Goal: Task Accomplishment & Management: Manage account settings

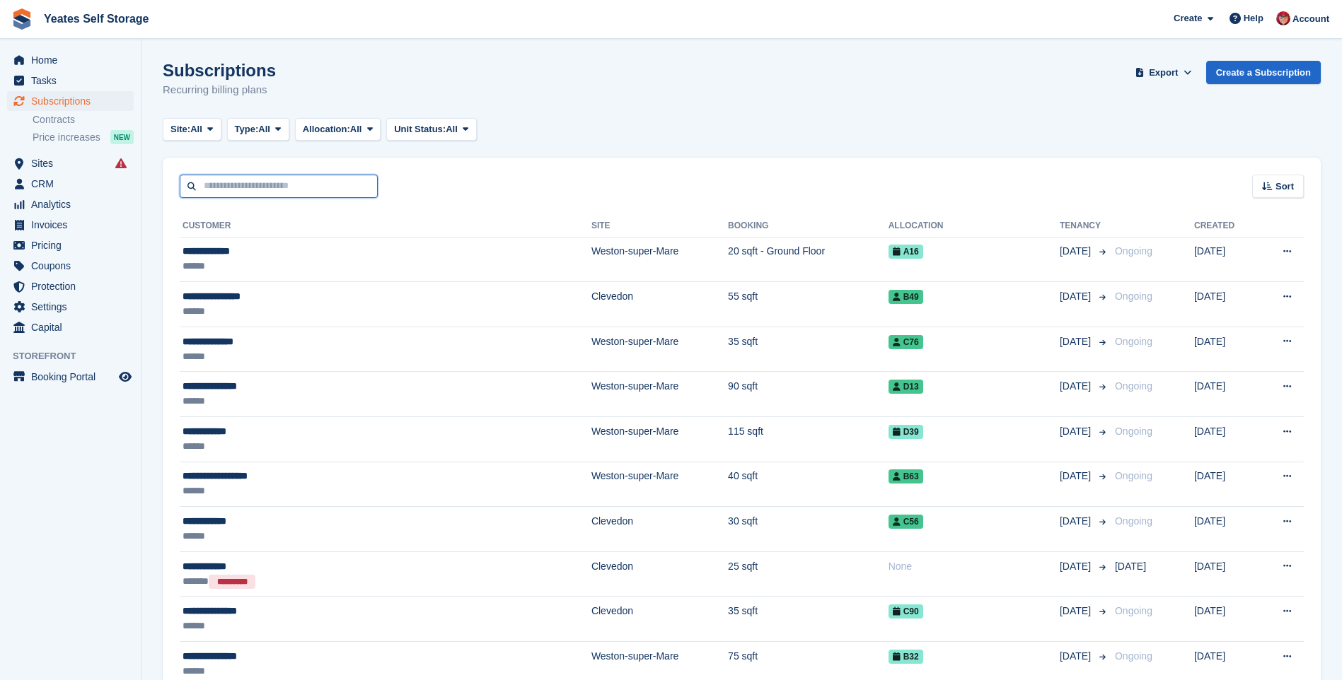
click at [216, 187] on input "text" at bounding box center [279, 186] width 198 height 23
click at [58, 105] on span "Subscriptions" at bounding box center [73, 101] width 85 height 20
click at [45, 56] on span "Home" at bounding box center [73, 60] width 85 height 20
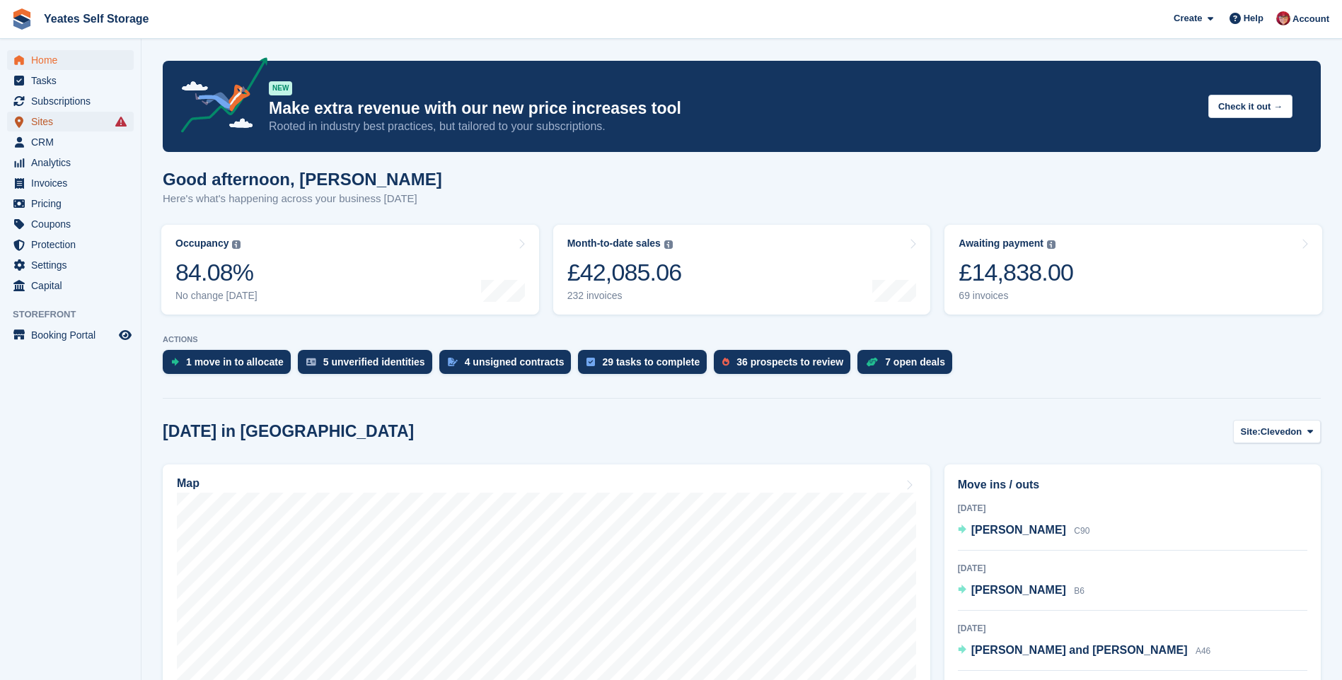
click at [52, 122] on span "Sites" at bounding box center [73, 122] width 85 height 20
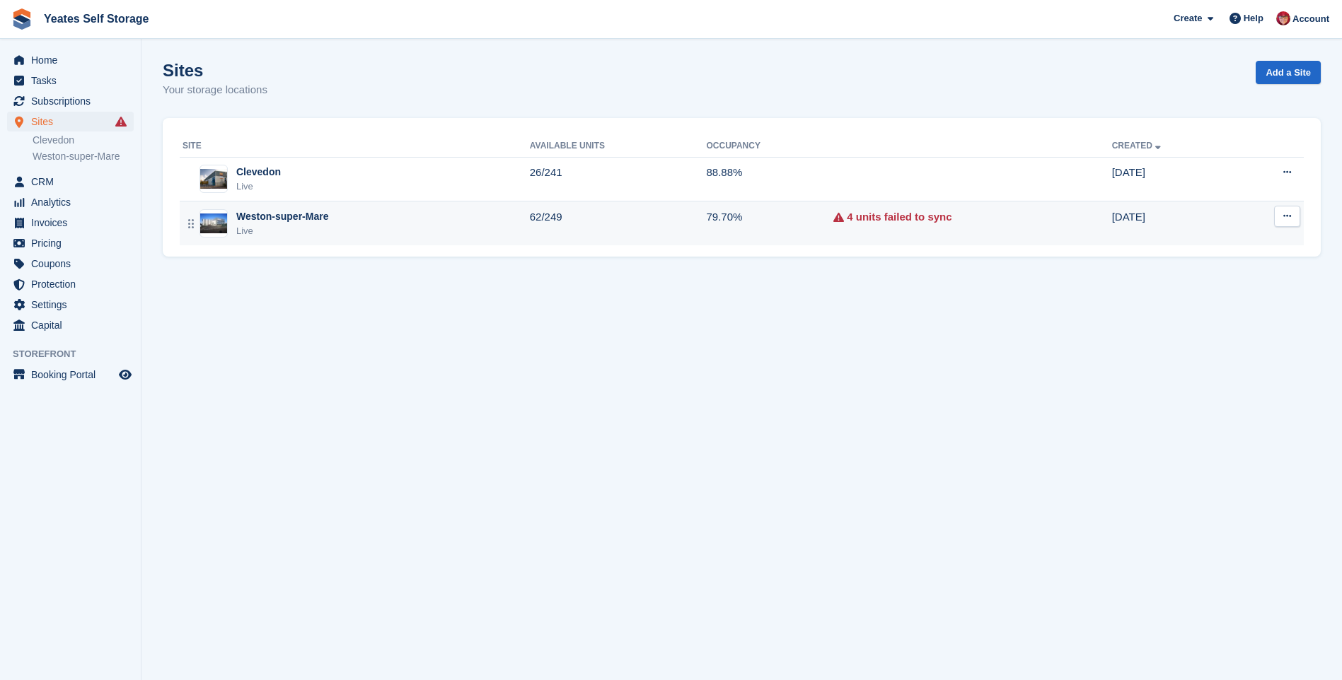
click at [252, 219] on div "Weston-super-Mare" at bounding box center [282, 216] width 92 height 15
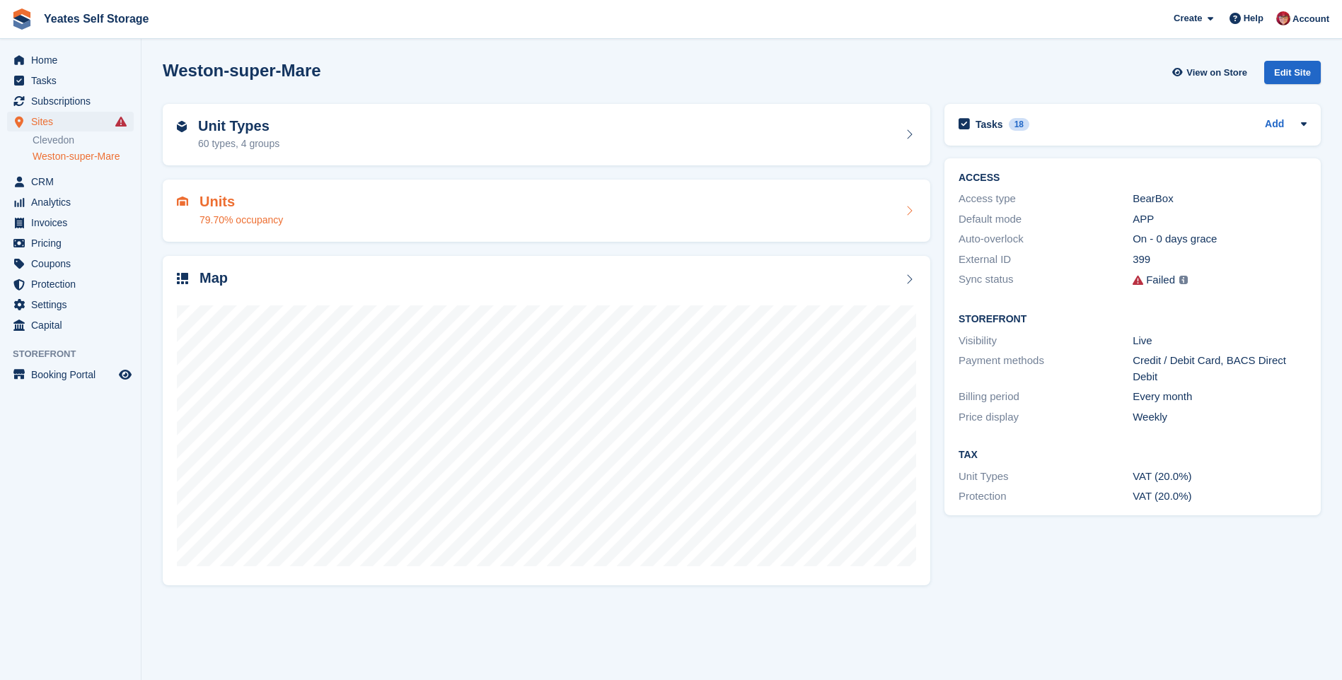
click at [216, 203] on h2 "Units" at bounding box center [240, 202] width 83 height 16
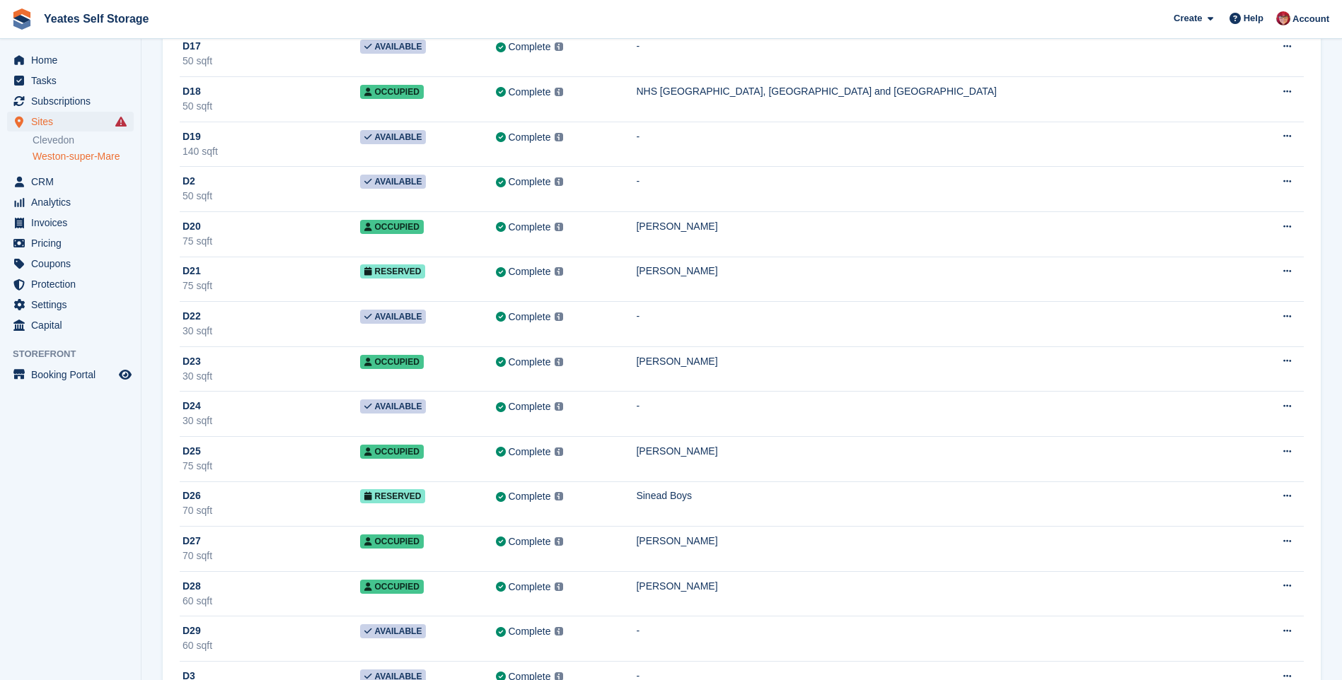
scroll to position [9174, 0]
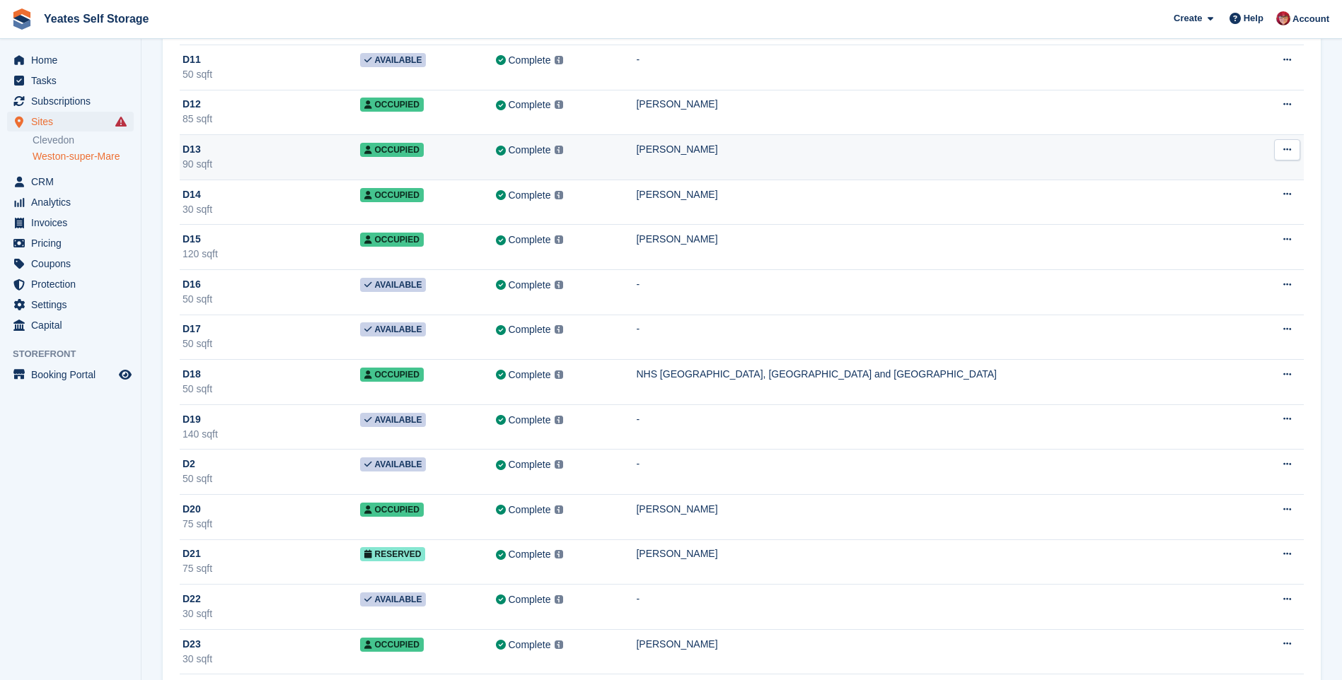
click at [1285, 145] on icon at bounding box center [1287, 149] width 8 height 9
click at [749, 149] on div "Melanie Monchar" at bounding box center [944, 149] width 617 height 15
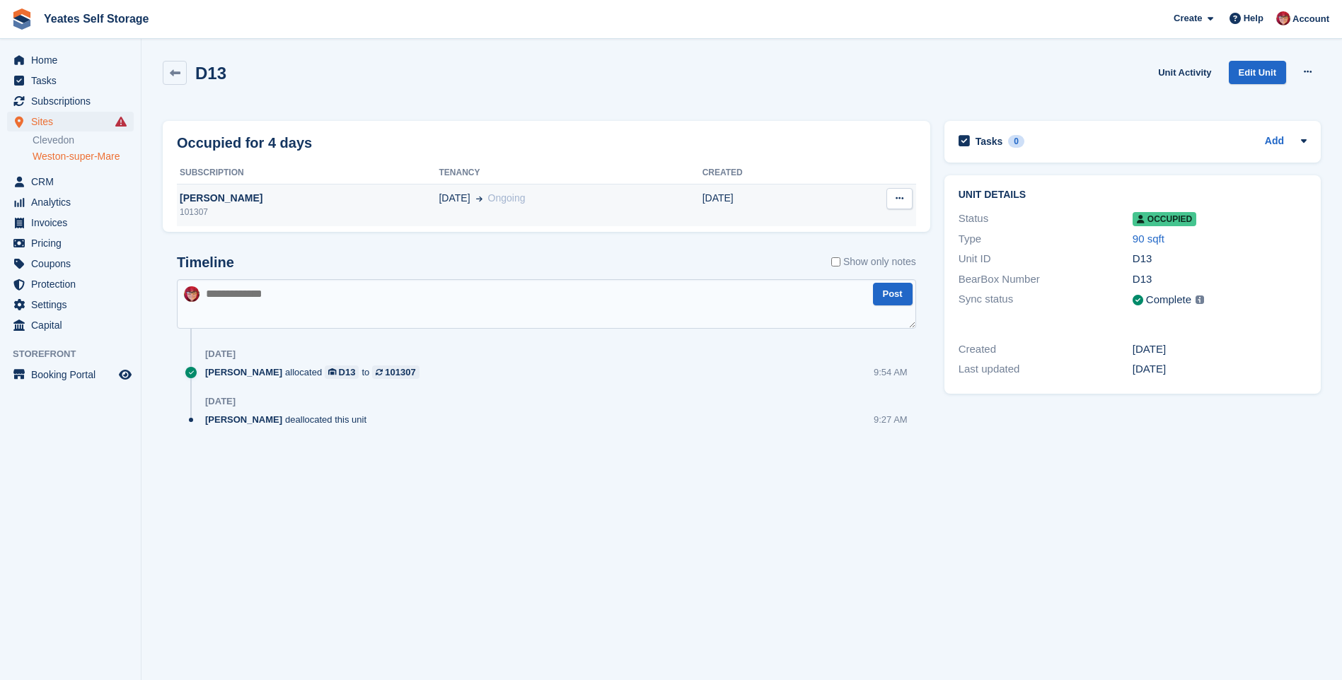
click at [239, 196] on div "Melanie Monchar" at bounding box center [308, 198] width 262 height 15
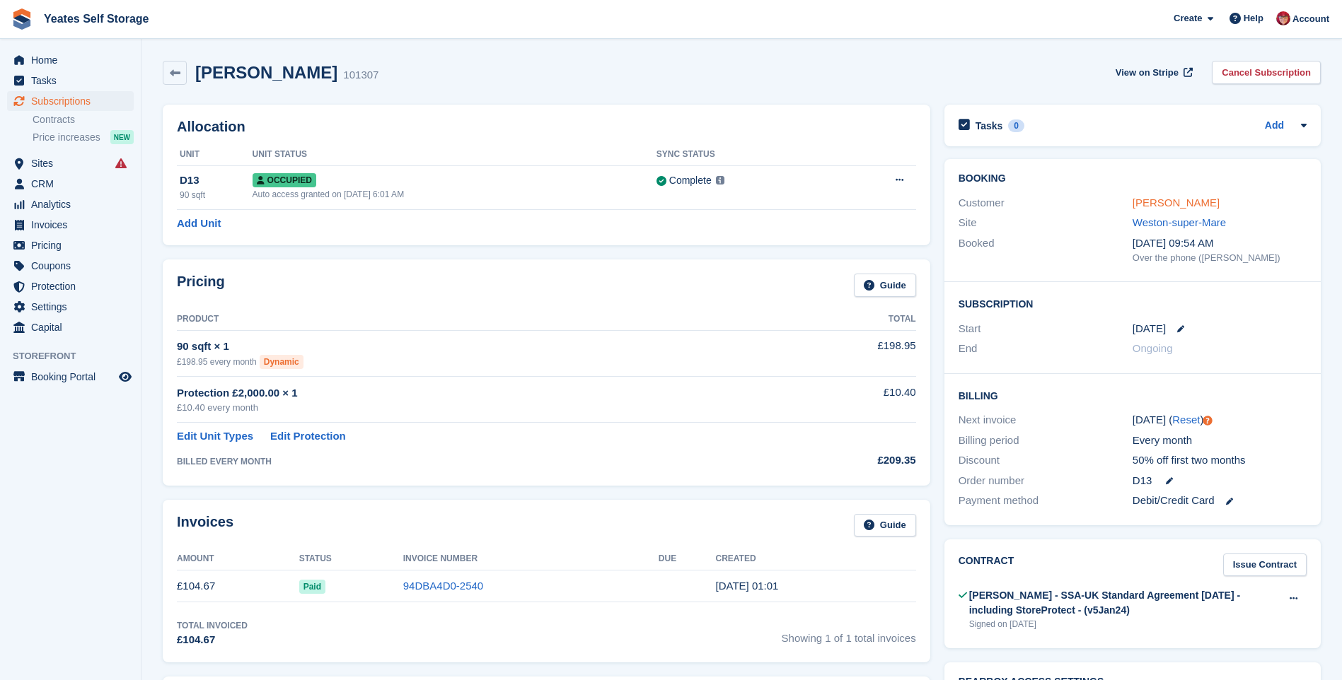
click at [1159, 203] on link "Melanie Monchar" at bounding box center [1175, 203] width 87 height 12
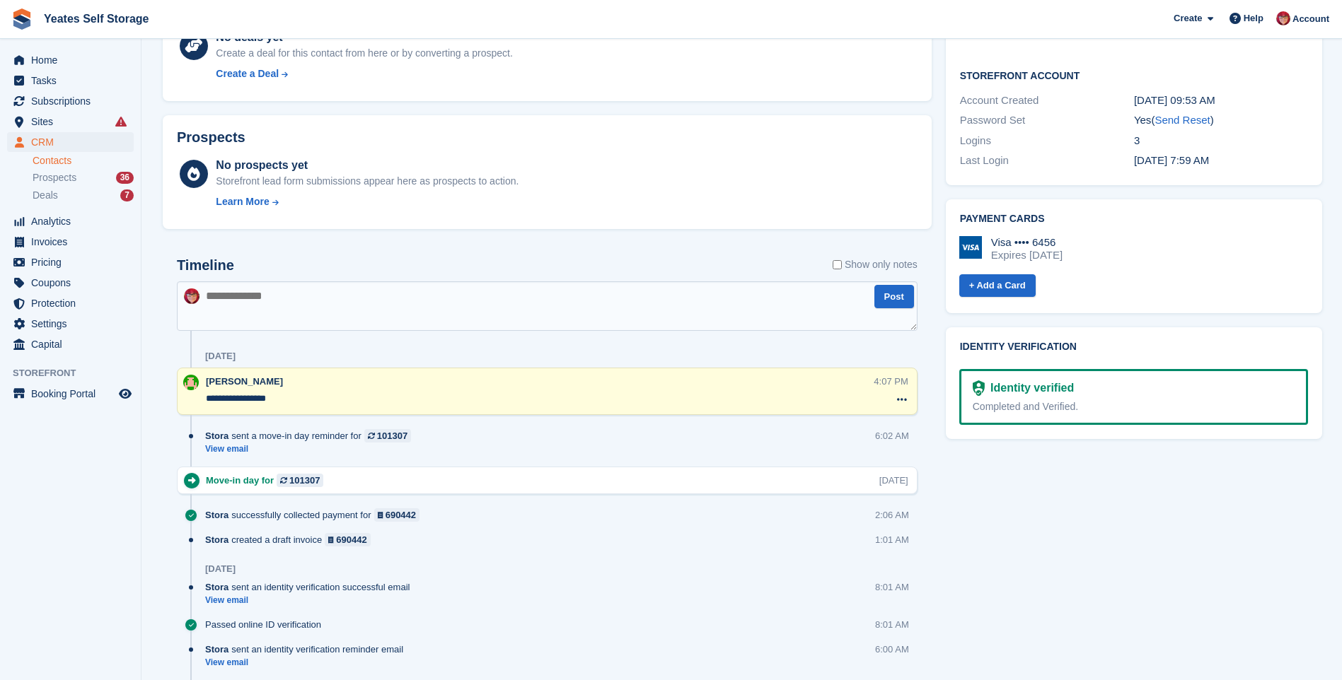
scroll to position [637, 0]
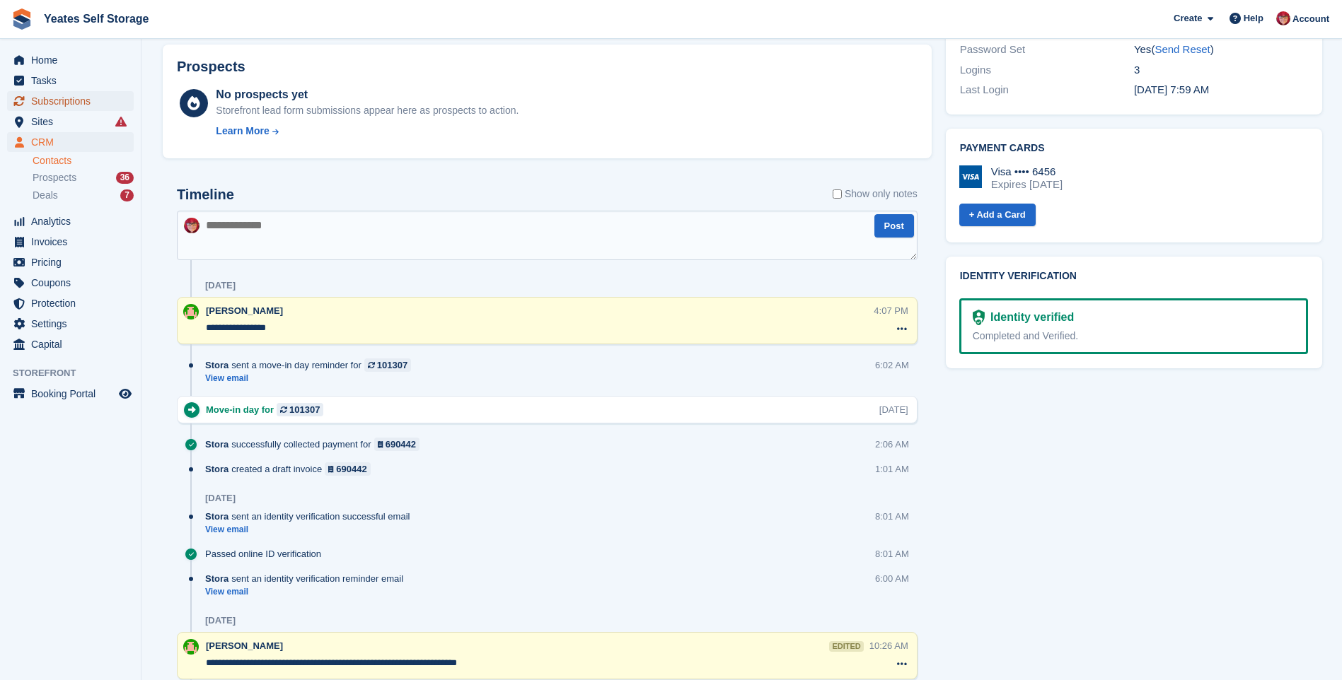
click at [80, 100] on span "Subscriptions" at bounding box center [73, 101] width 85 height 20
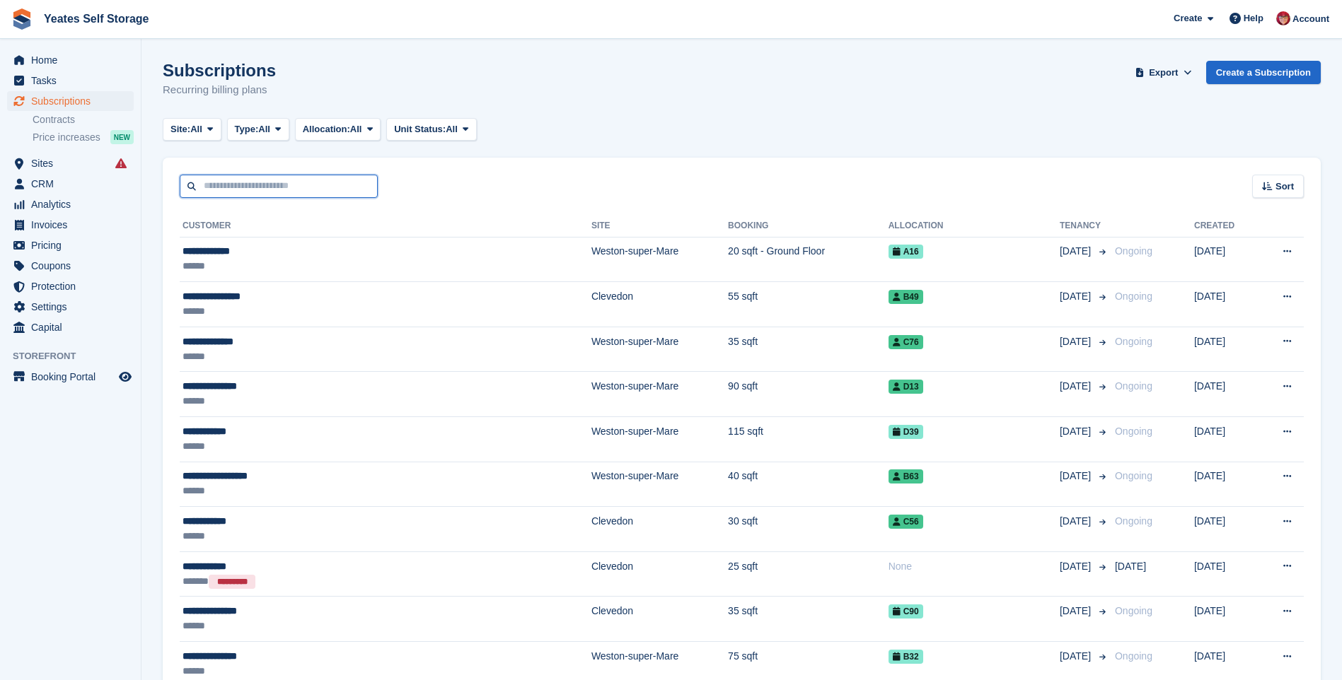
click at [227, 183] on input "text" at bounding box center [279, 186] width 198 height 23
type input "****"
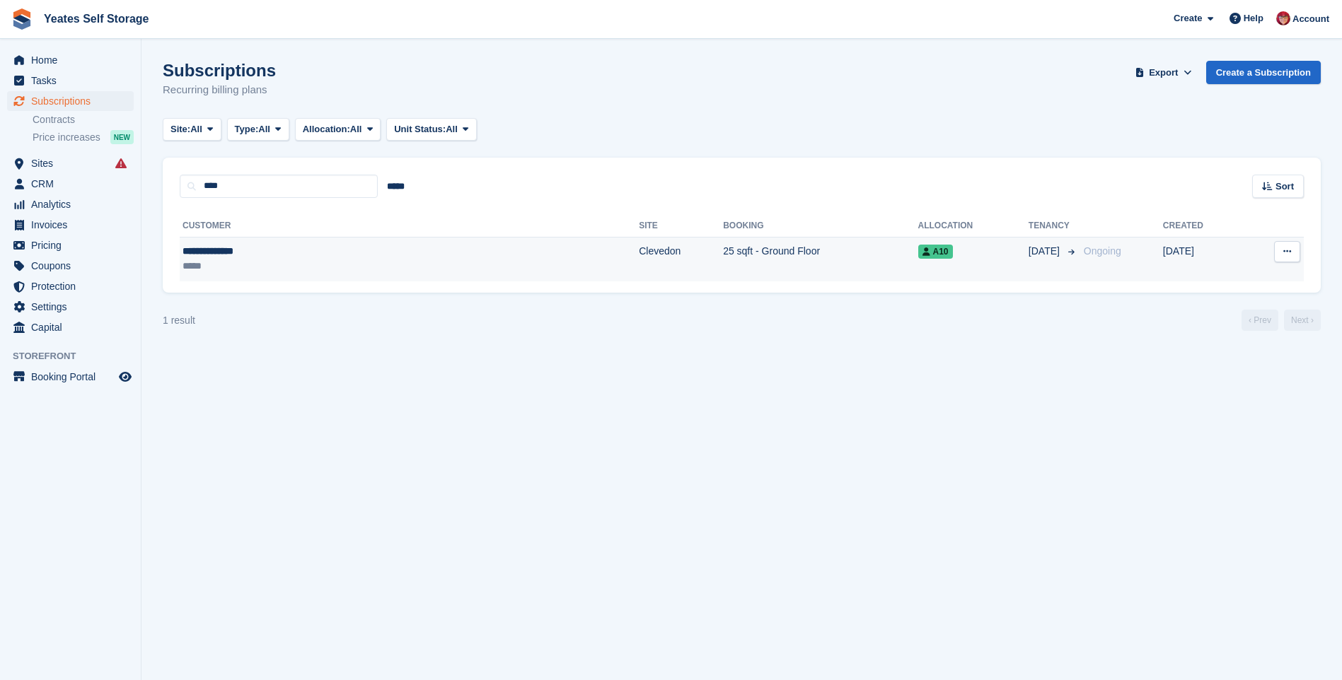
click at [213, 257] on div "**********" at bounding box center [295, 251] width 226 height 15
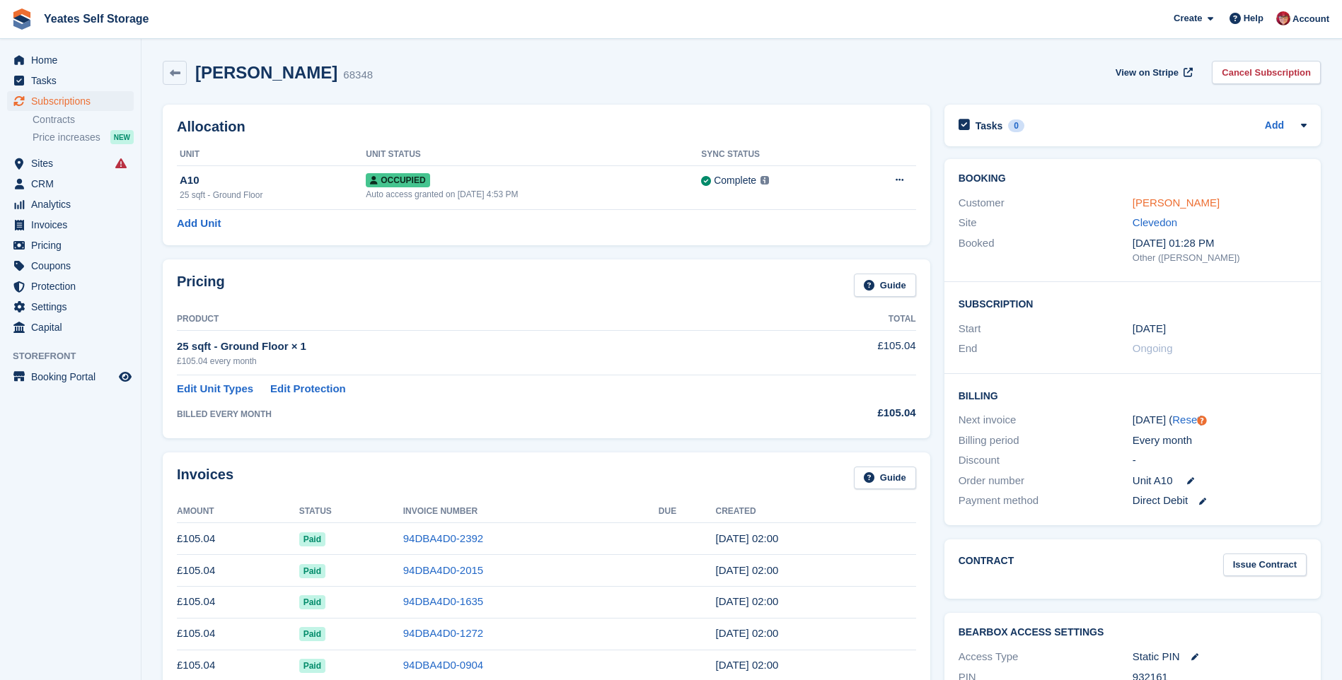
click at [1161, 206] on link "[PERSON_NAME]" at bounding box center [1175, 203] width 87 height 12
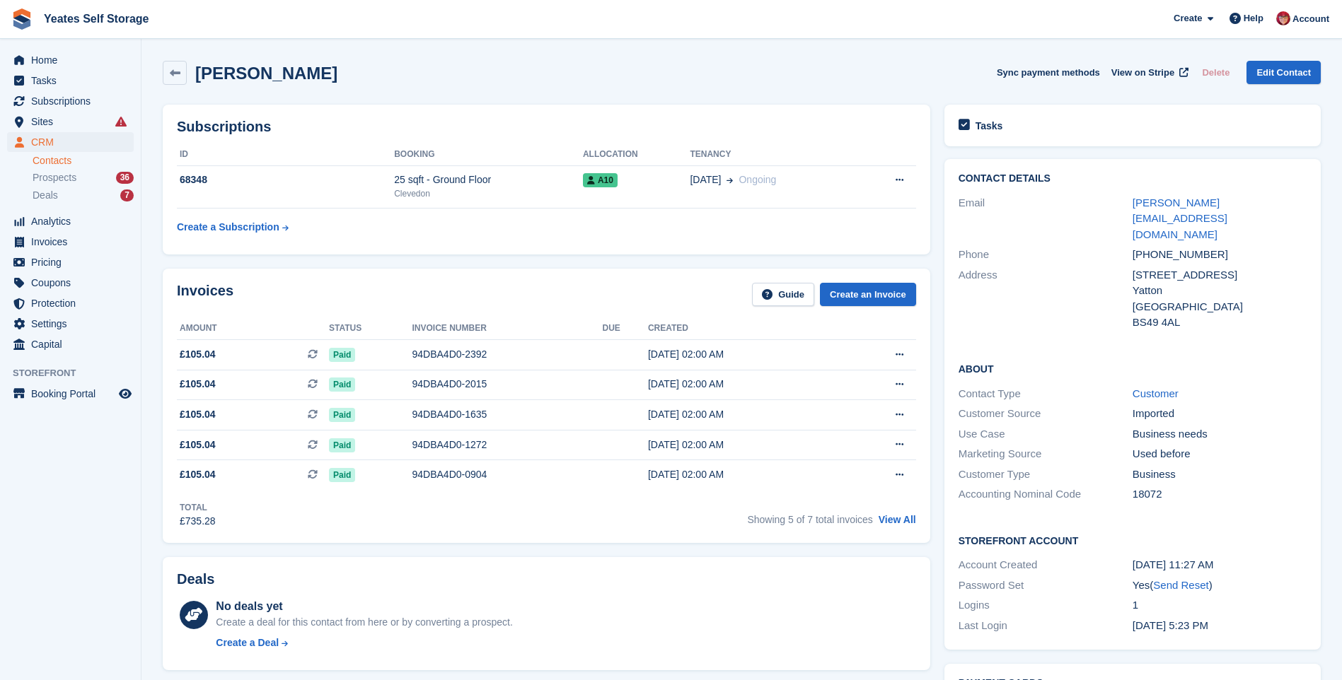
scroll to position [203, 0]
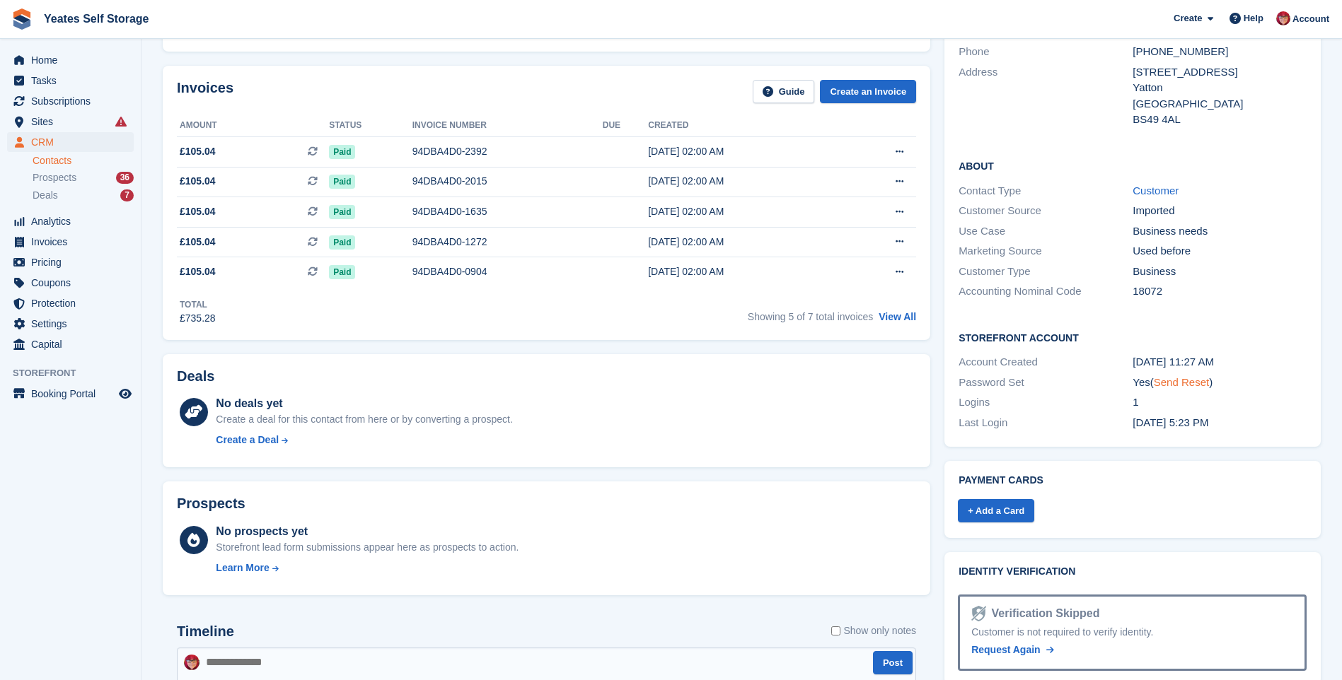
click at [1168, 376] on link "Send Reset" at bounding box center [1181, 382] width 55 height 12
click at [45, 319] on span "Settings" at bounding box center [73, 324] width 85 height 20
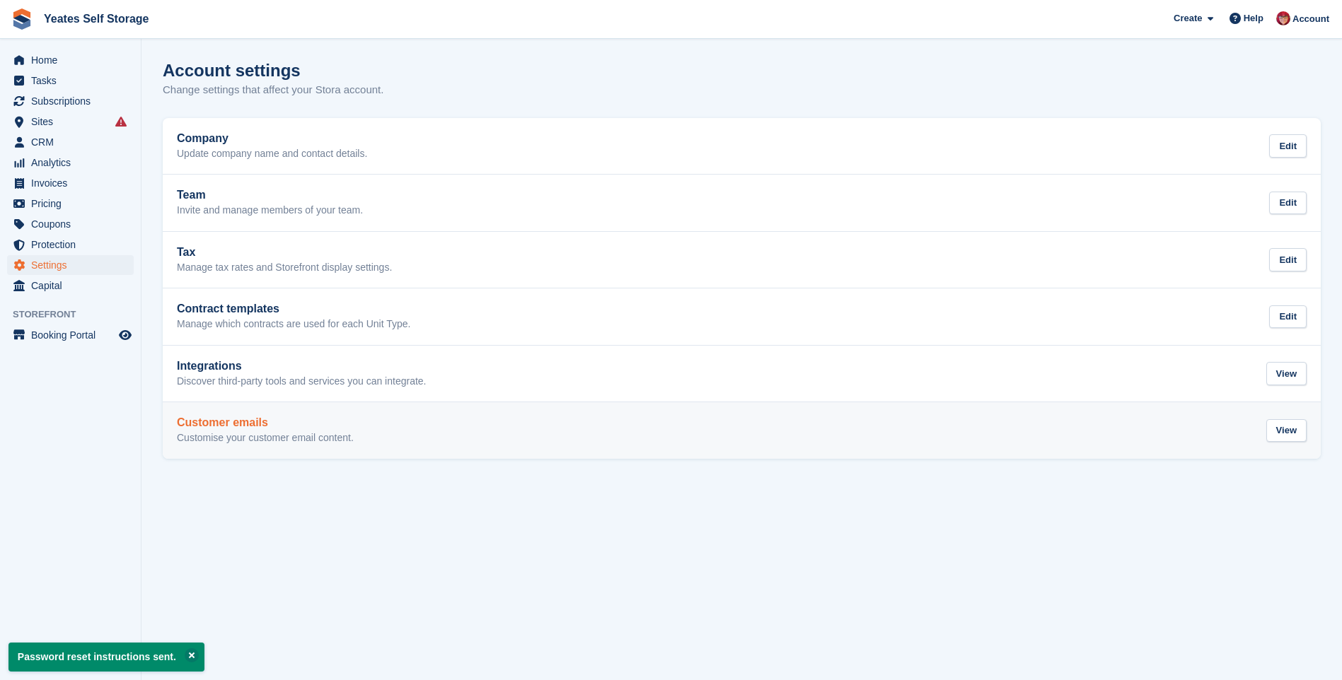
click at [223, 425] on h2 "Customer emails" at bounding box center [265, 423] width 177 height 13
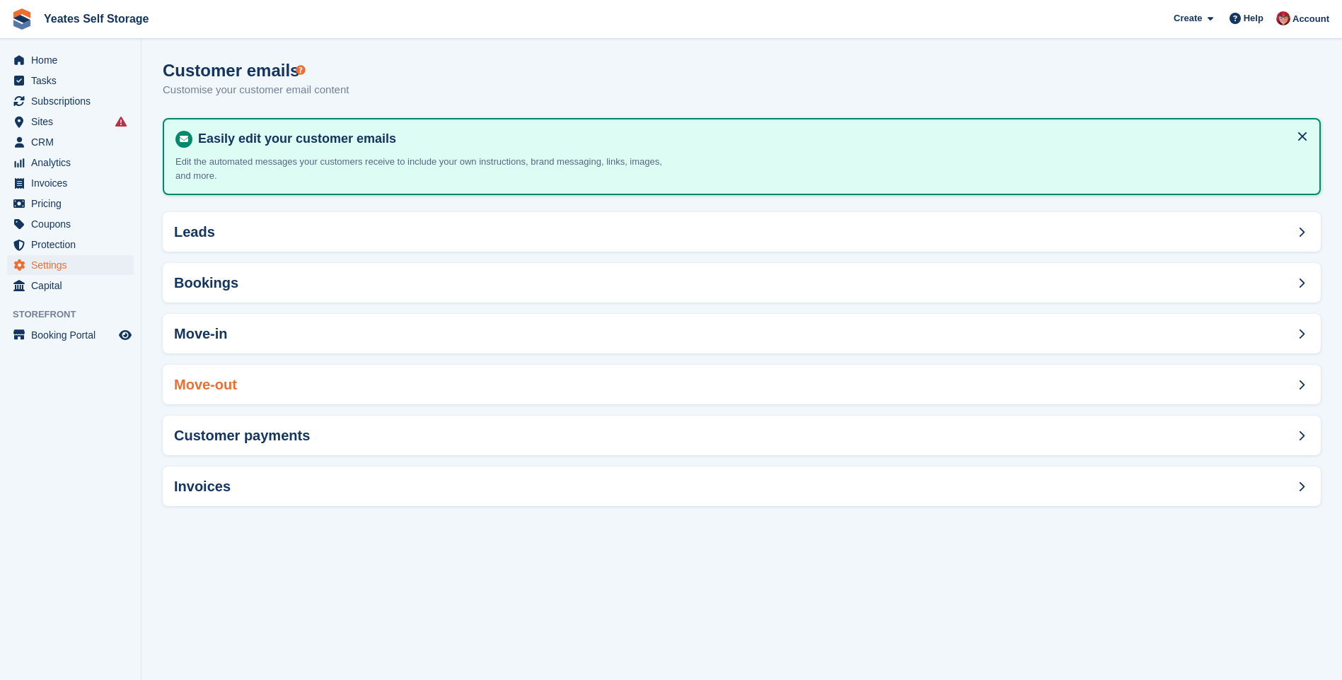
click at [214, 382] on h2 "Move-out" at bounding box center [205, 385] width 63 height 16
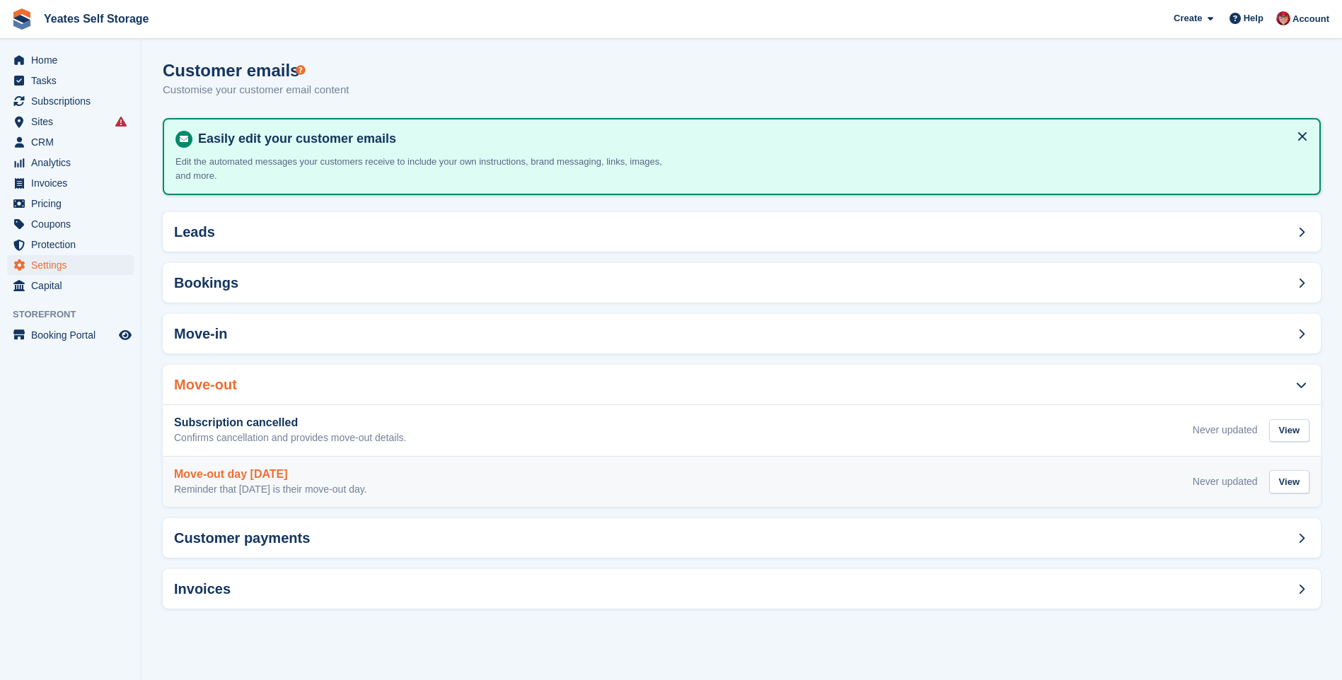
click at [265, 470] on h3 "Move-out day [DATE]" at bounding box center [270, 474] width 193 height 13
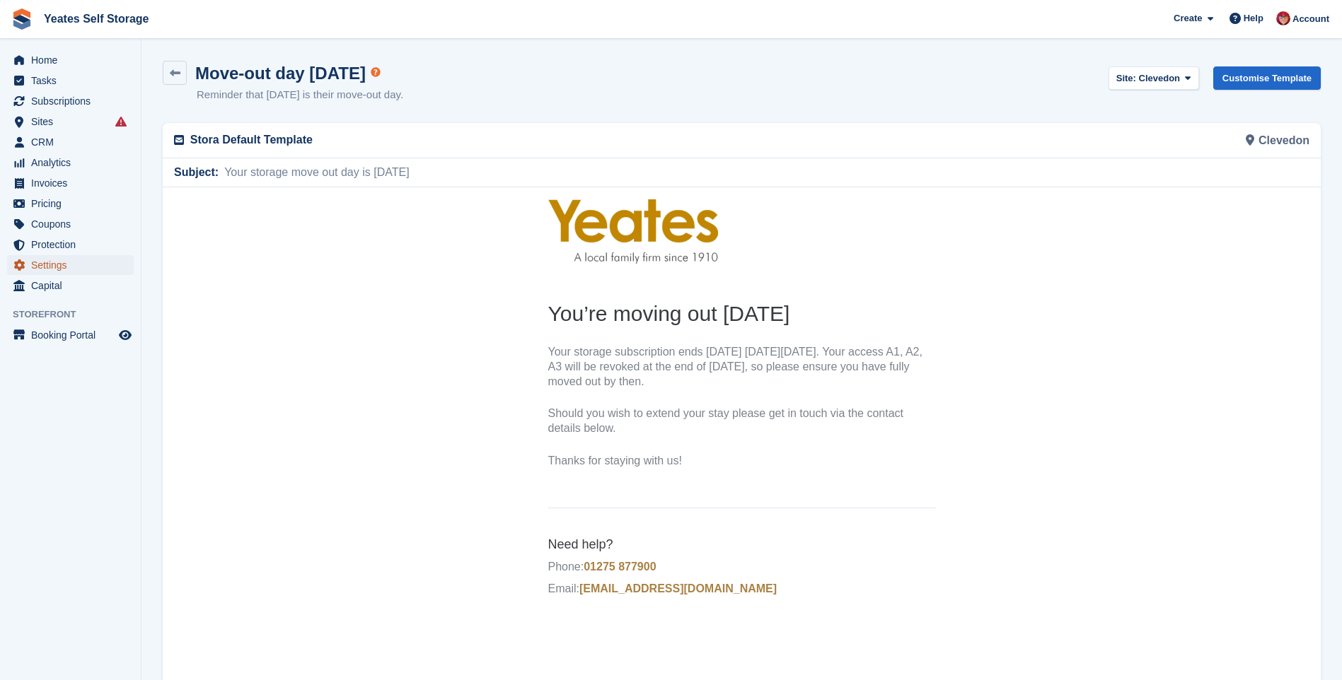
click at [54, 263] on span "Settings" at bounding box center [73, 265] width 85 height 20
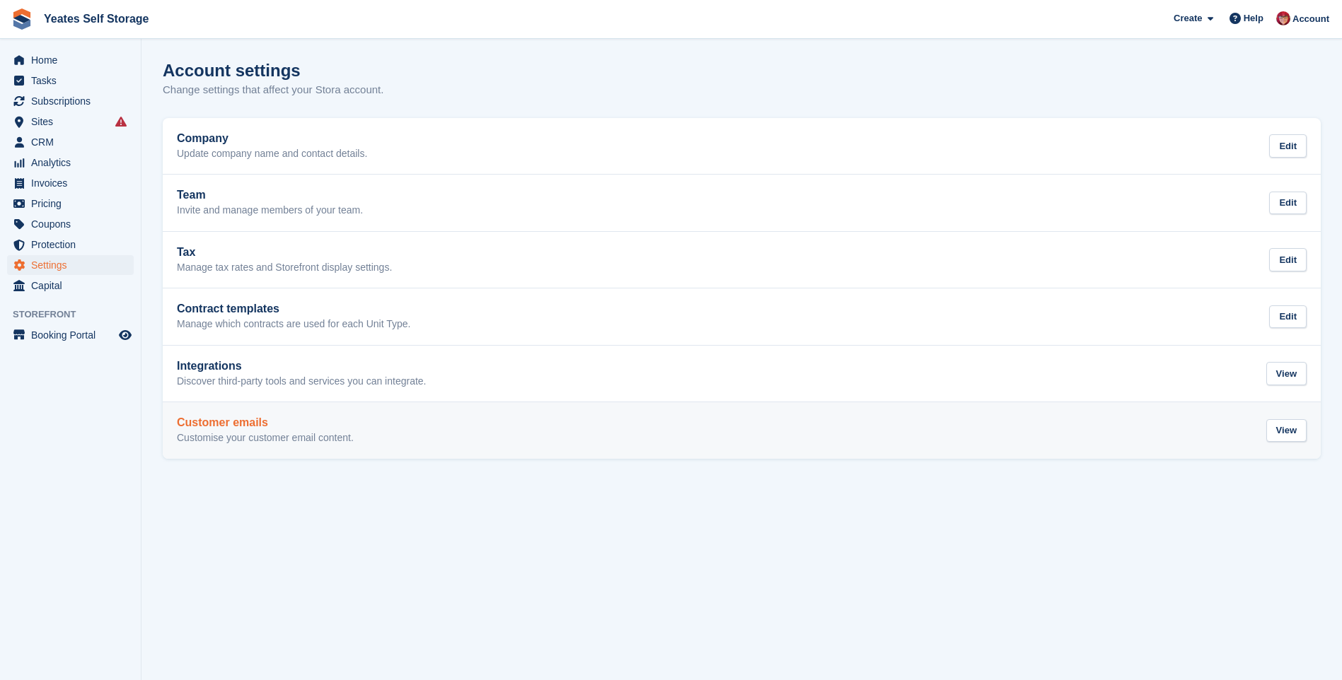
click at [240, 422] on h2 "Customer emails" at bounding box center [265, 423] width 177 height 13
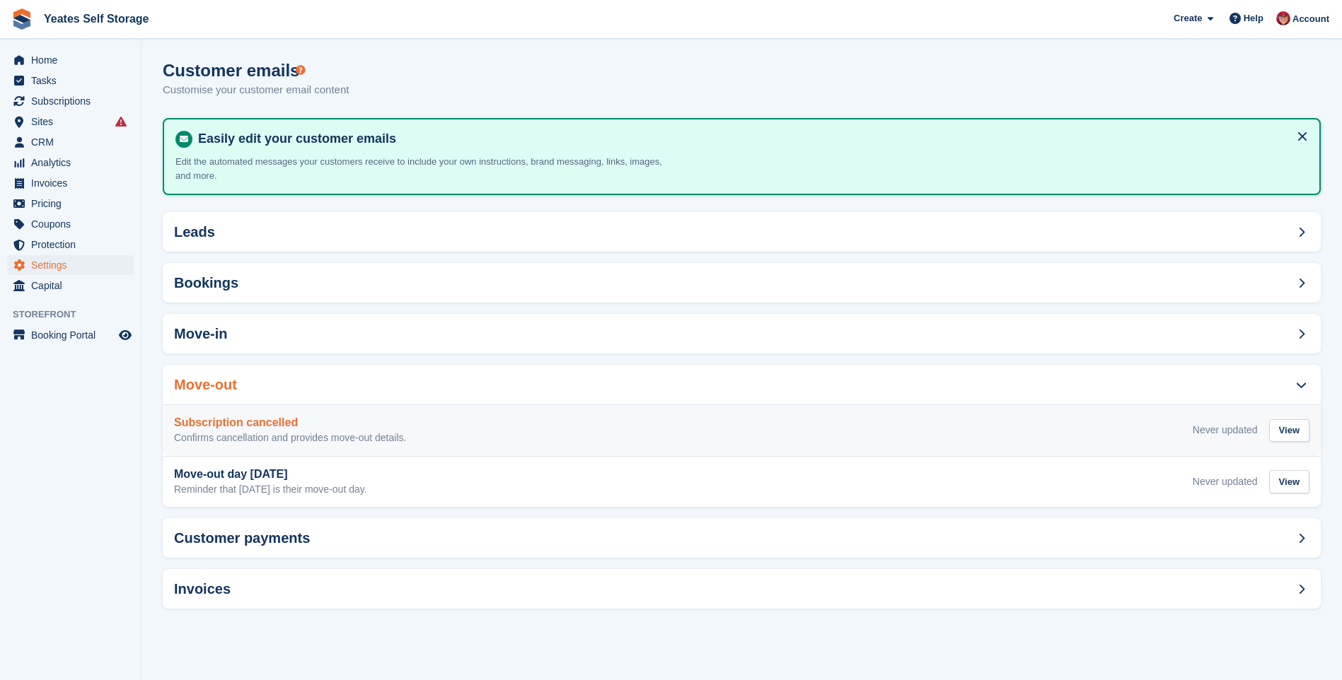
click at [241, 417] on h3 "Subscription cancelled" at bounding box center [290, 423] width 232 height 13
